Goal: Transaction & Acquisition: Subscribe to service/newsletter

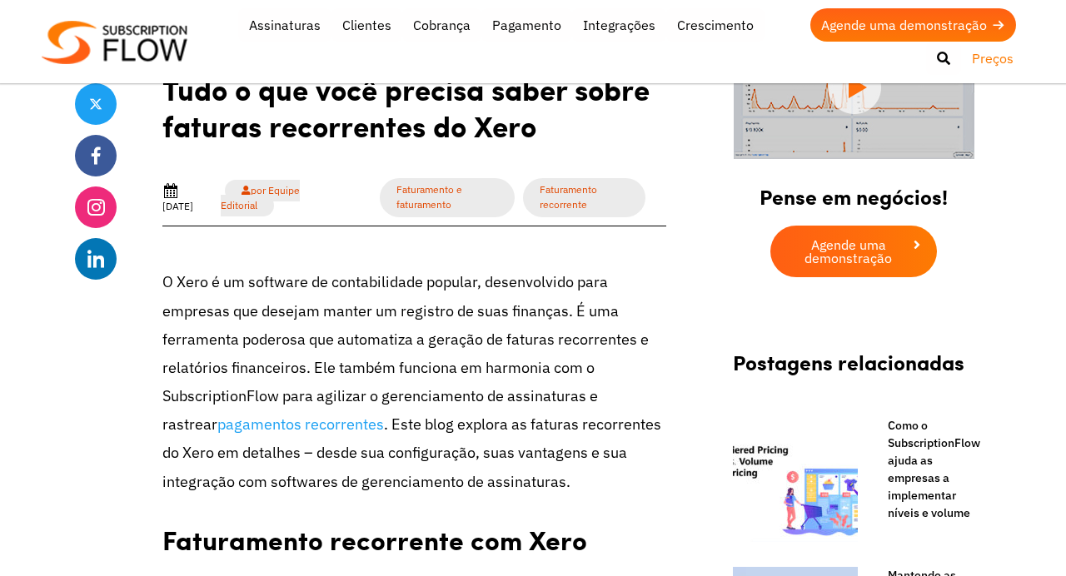
scroll to position [408, 0]
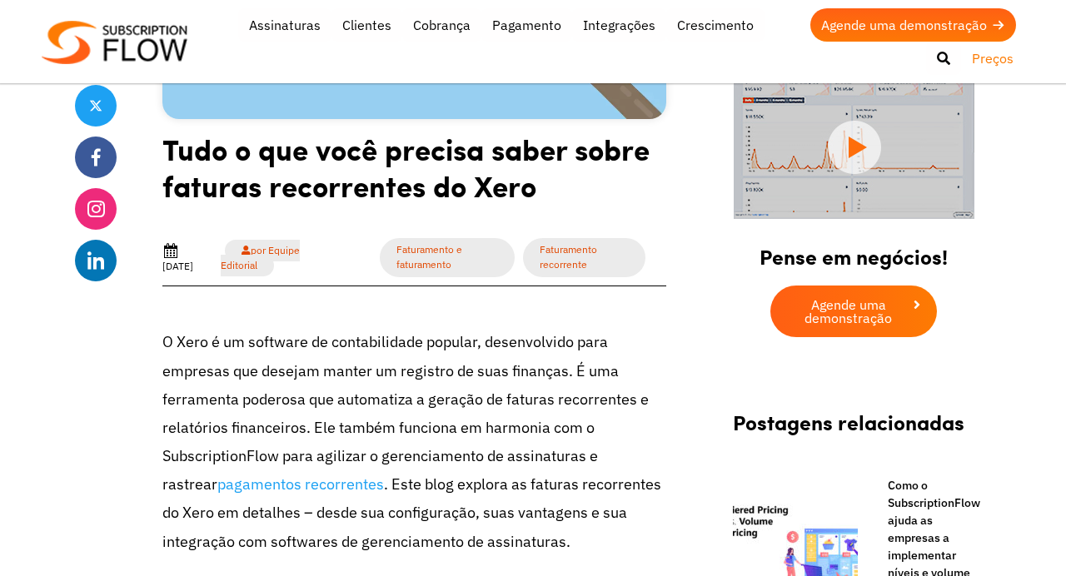
click at [988, 55] on font "Preços" at bounding box center [993, 58] width 42 height 17
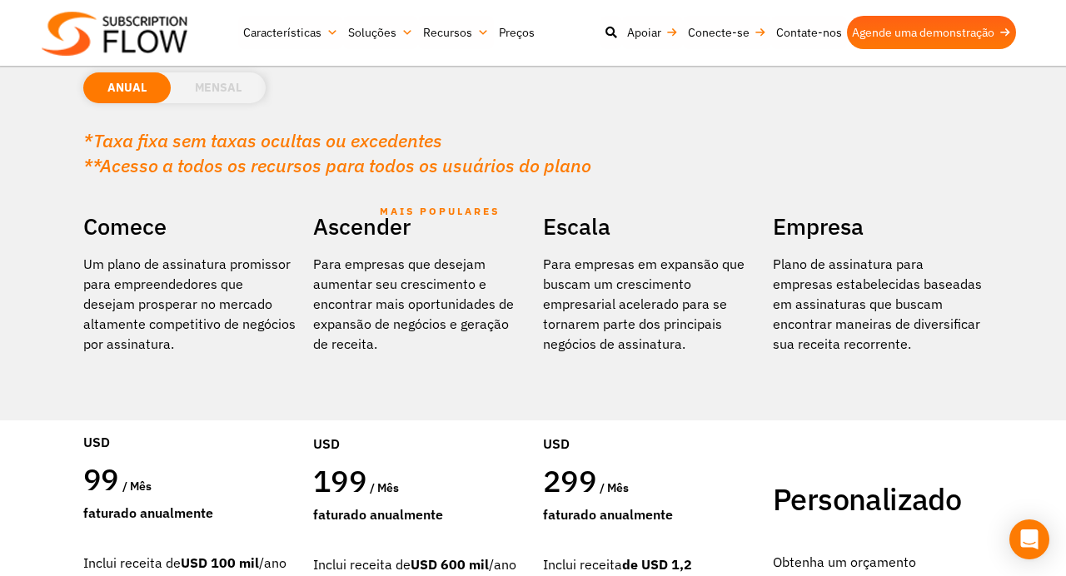
scroll to position [188, 0]
click at [209, 90] on font "MENSAL" at bounding box center [218, 88] width 47 height 15
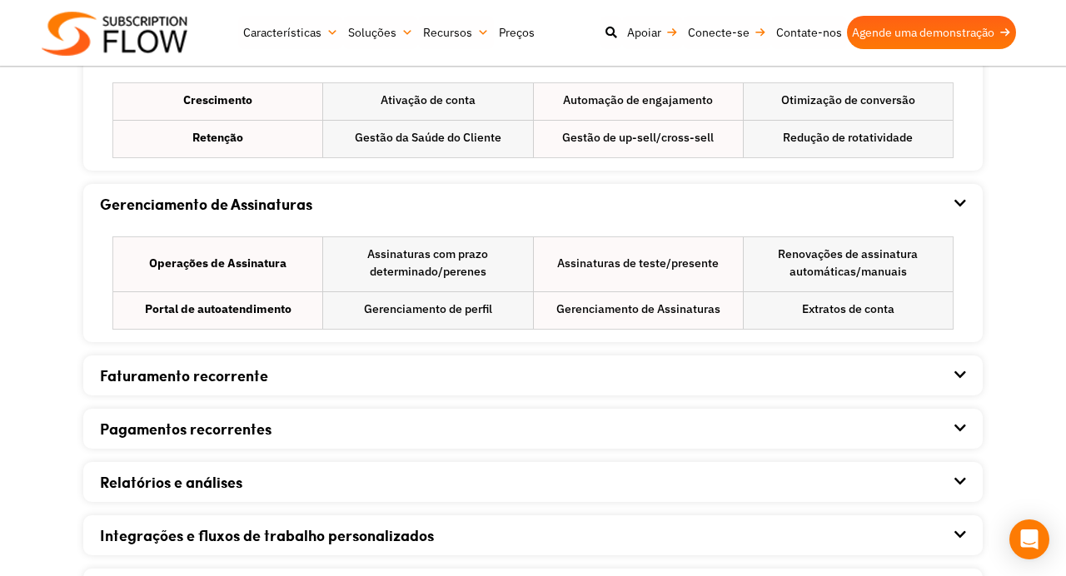
scroll to position [1181, 0]
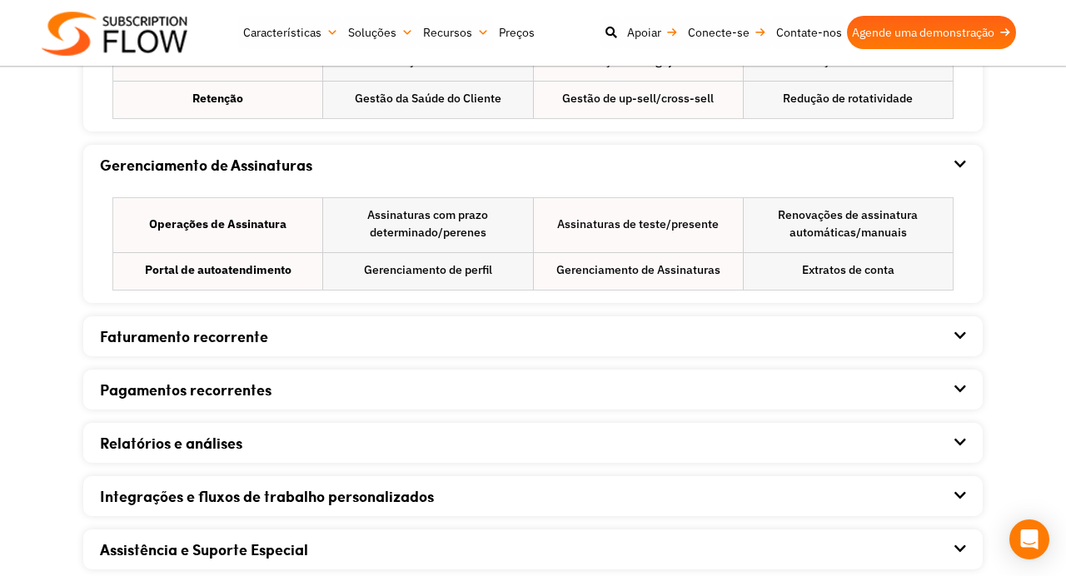
click at [691, 341] on div "Faturamento recorrente" at bounding box center [533, 336] width 866 height 40
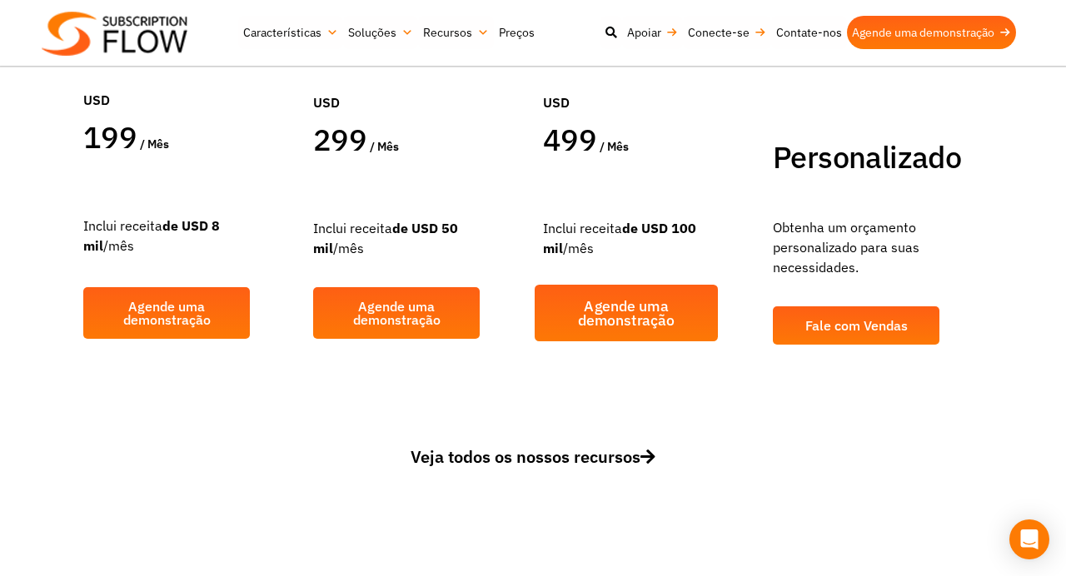
scroll to position [575, 0]
